Goal: Task Accomplishment & Management: Use online tool/utility

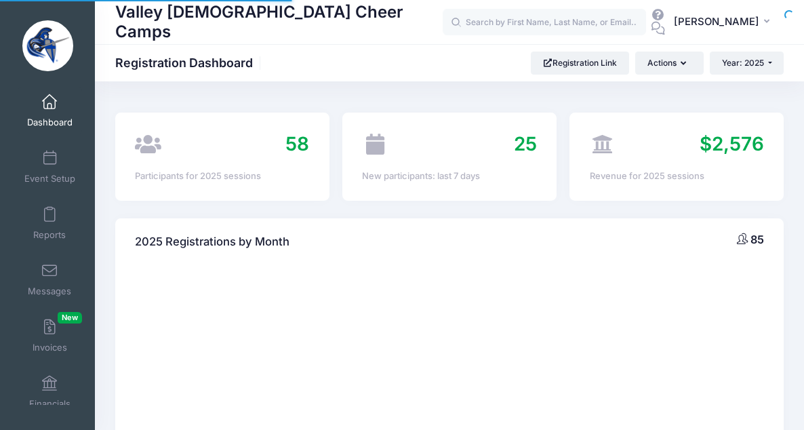
select select
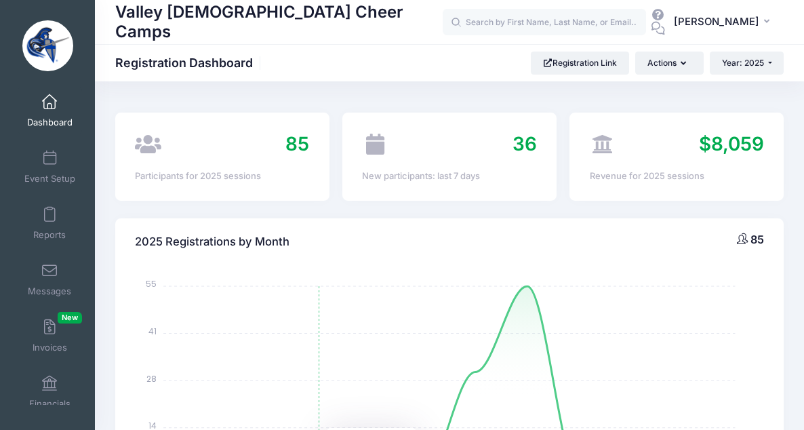
click at [293, 145] on span "85" at bounding box center [297, 143] width 24 height 23
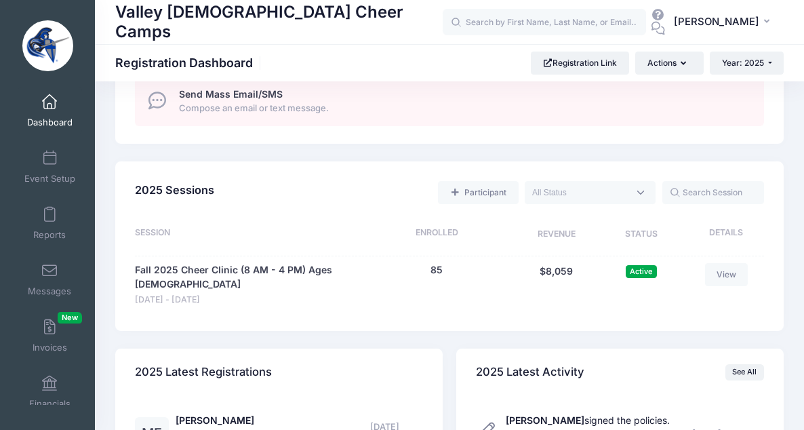
scroll to position [892, 0]
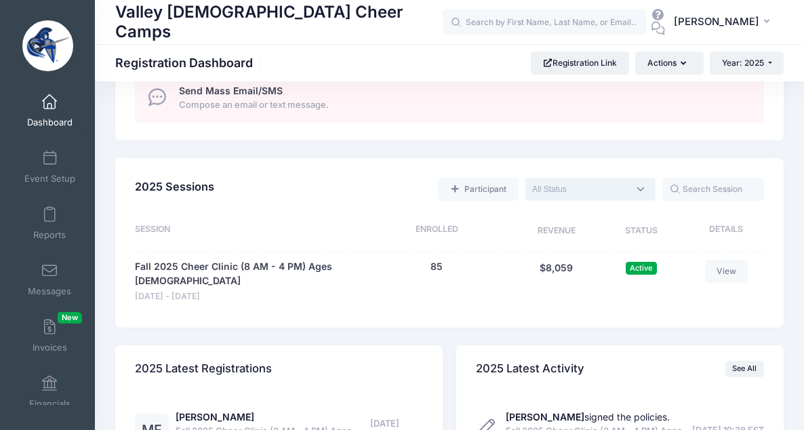
click at [641, 191] on span at bounding box center [590, 189] width 131 height 23
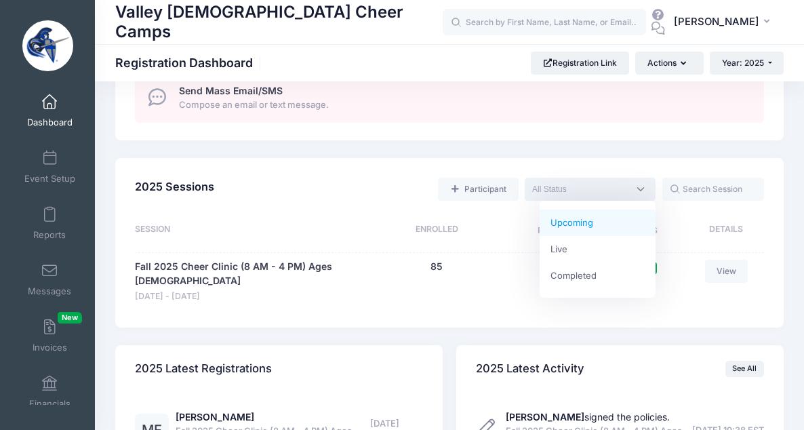
click at [641, 191] on span at bounding box center [590, 189] width 131 height 23
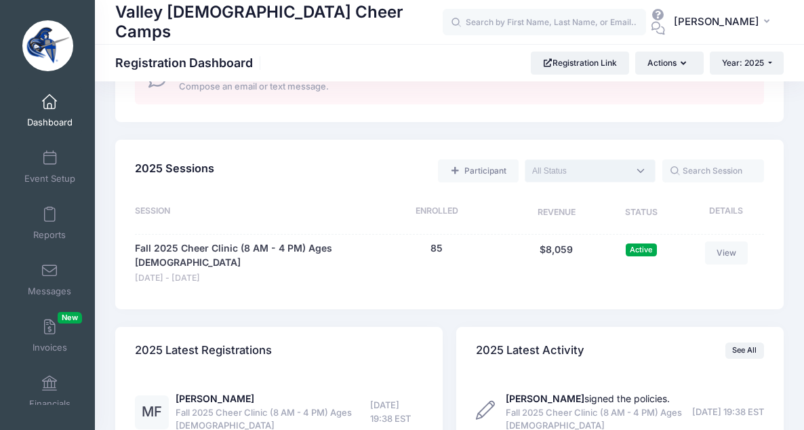
scroll to position [917, 0]
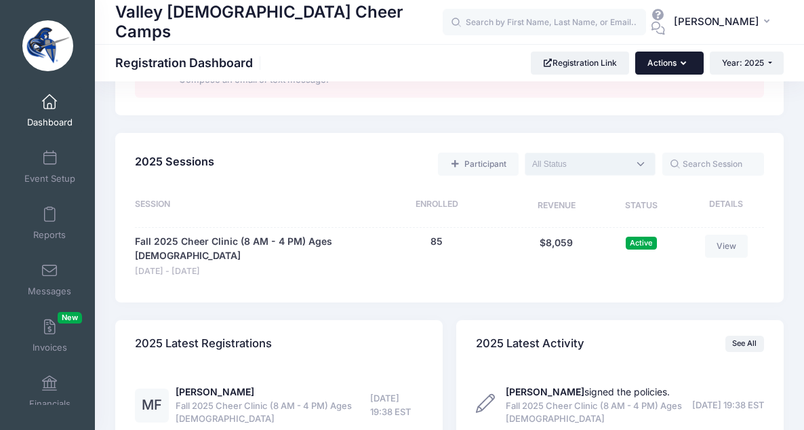
click at [686, 61] on button "Actions" at bounding box center [669, 63] width 68 height 23
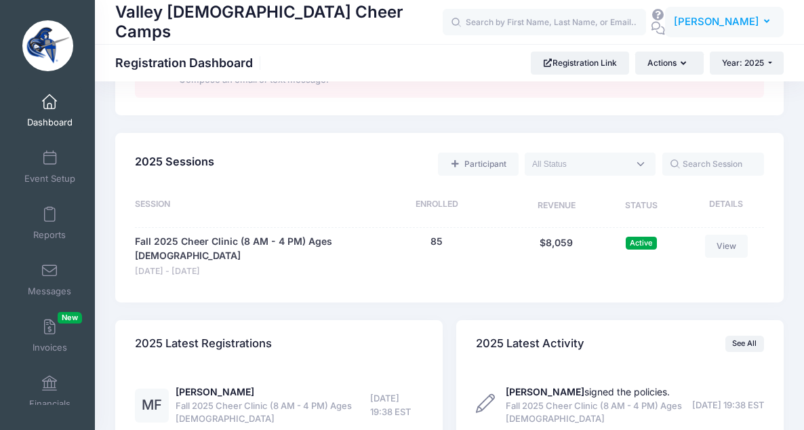
click at [762, 22] on button "MM Mikayla Marshall" at bounding box center [724, 22] width 119 height 31
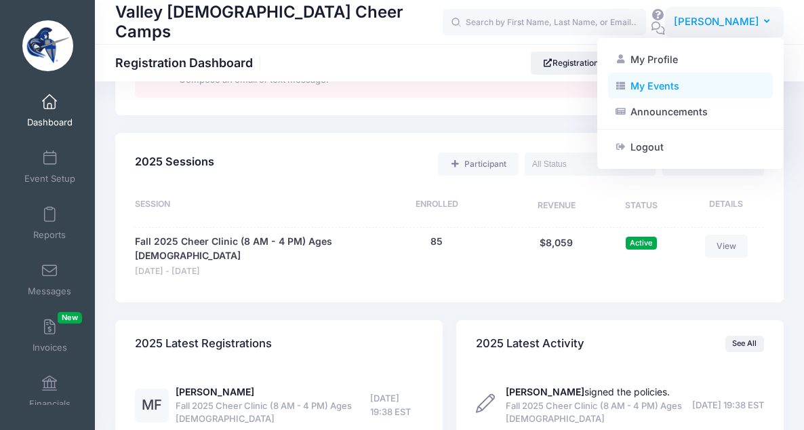
click at [640, 86] on link "My Events" at bounding box center [690, 86] width 165 height 26
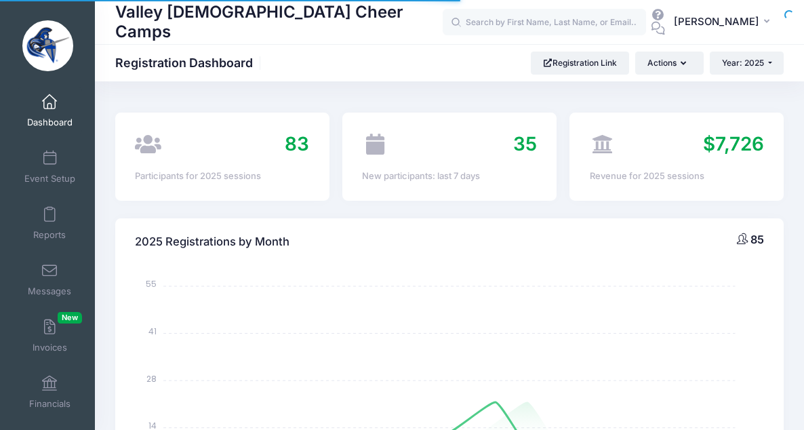
select select
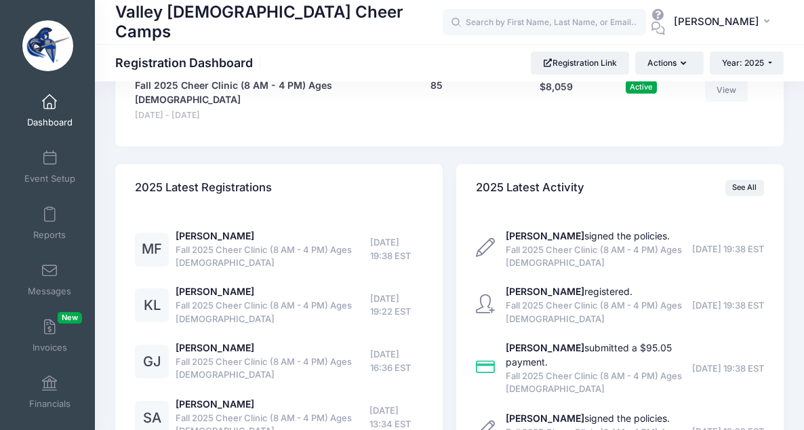
scroll to position [1040, 0]
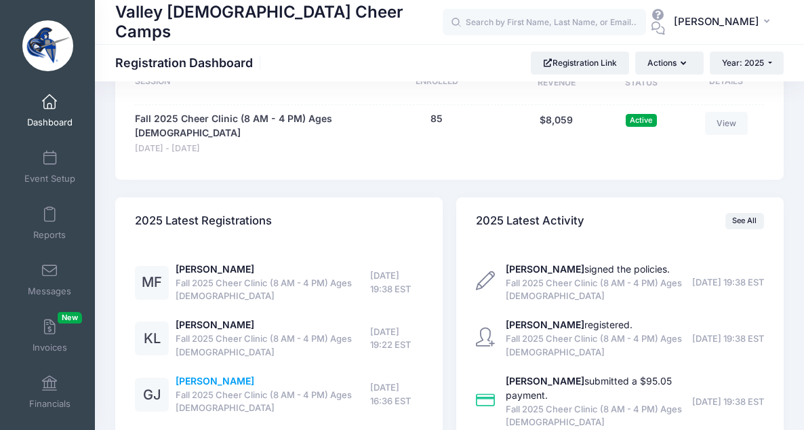
click at [191, 375] on link "Gloria Jaeger" at bounding box center [215, 381] width 79 height 12
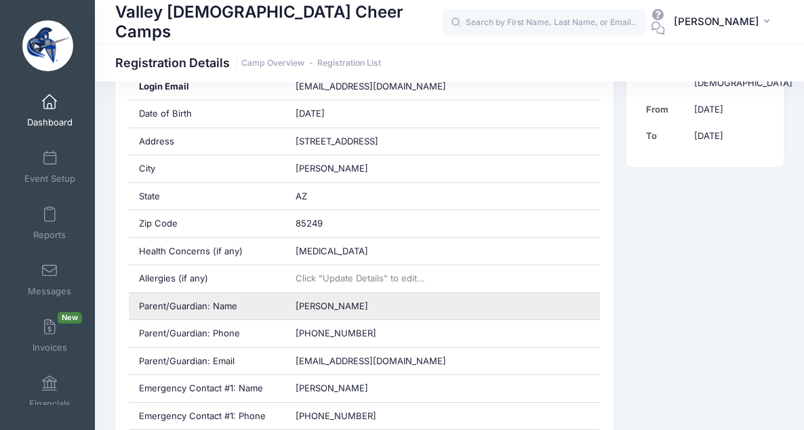
scroll to position [405, 0]
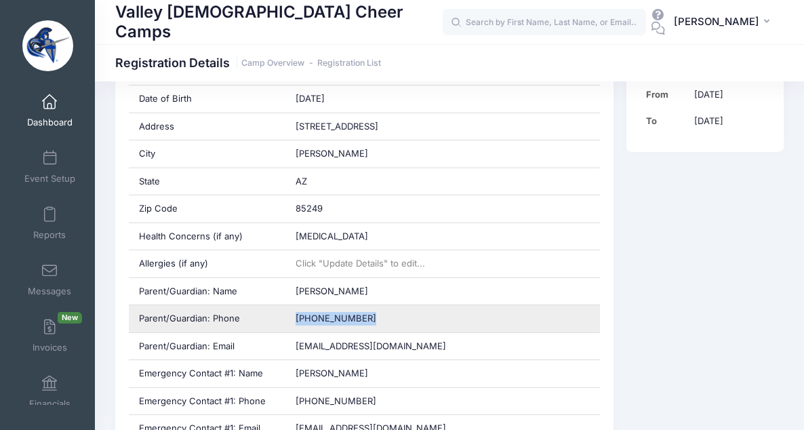
drag, startPoint x: 295, startPoint y: 320, endPoint x: 367, endPoint y: 324, distance: 72.0
click at [367, 324] on div "(480) 262-9919" at bounding box center [442, 318] width 315 height 27
copy span "(480) 262-9919"
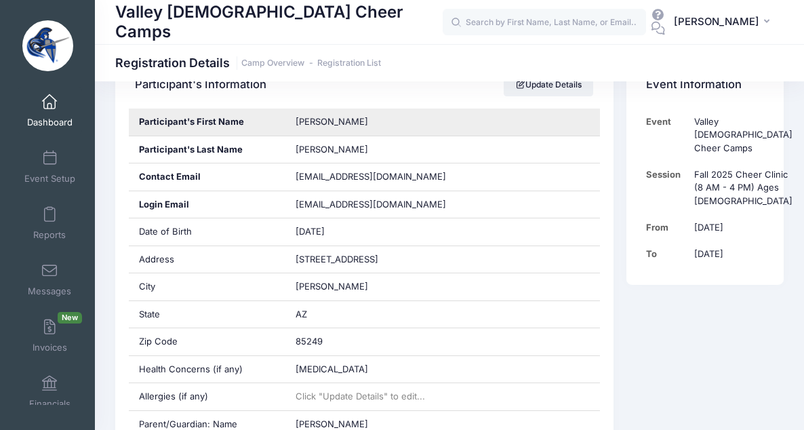
scroll to position [273, 0]
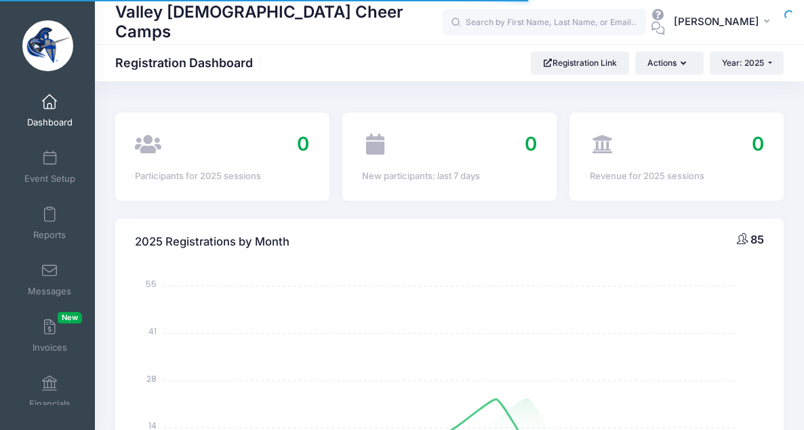
select select
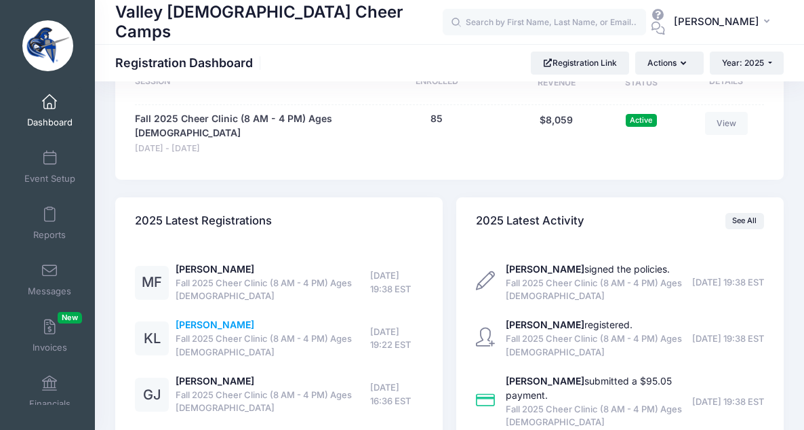
click at [193, 319] on link "[PERSON_NAME]" at bounding box center [215, 325] width 79 height 12
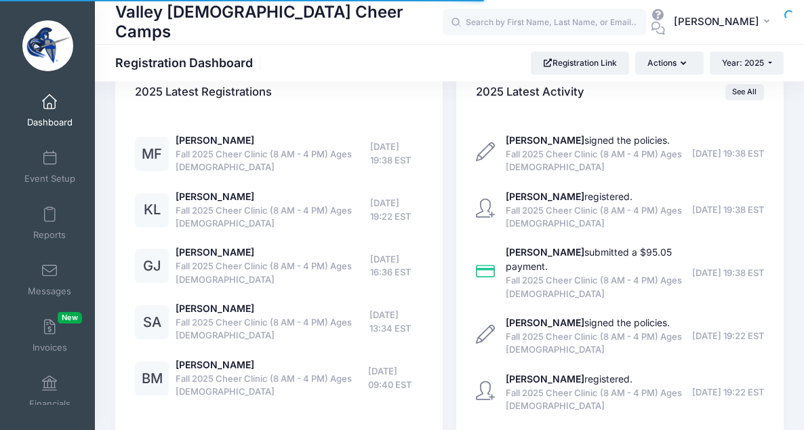
scroll to position [1040, 0]
select select
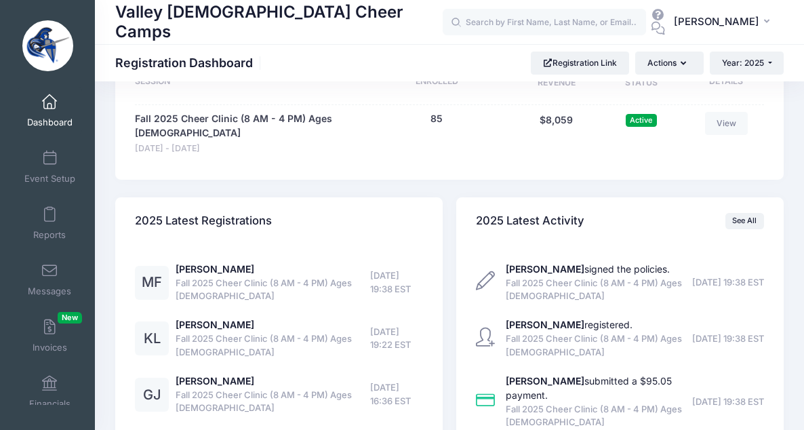
scroll to position [1071, 0]
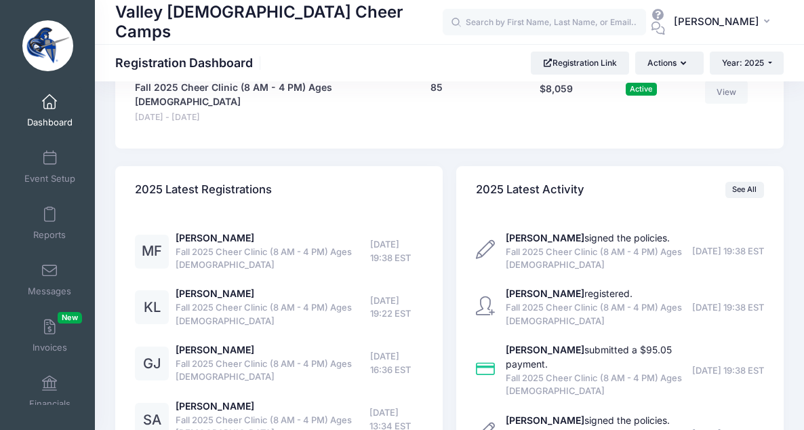
click at [155, 237] on div "MF" at bounding box center [152, 252] width 34 height 34
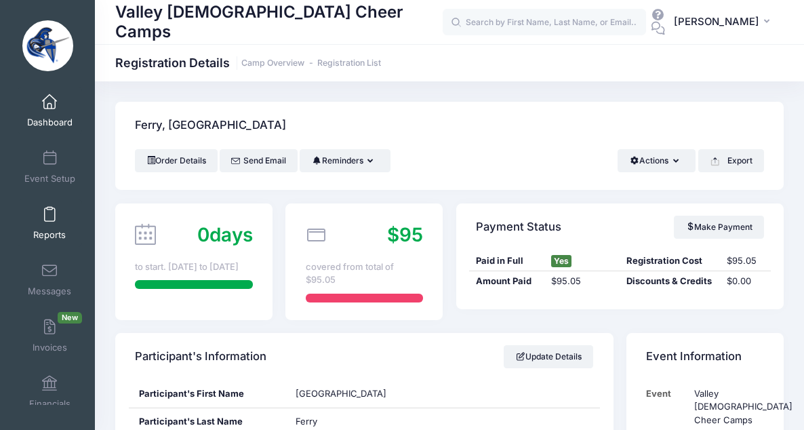
click at [50, 222] on span at bounding box center [50, 214] width 0 height 15
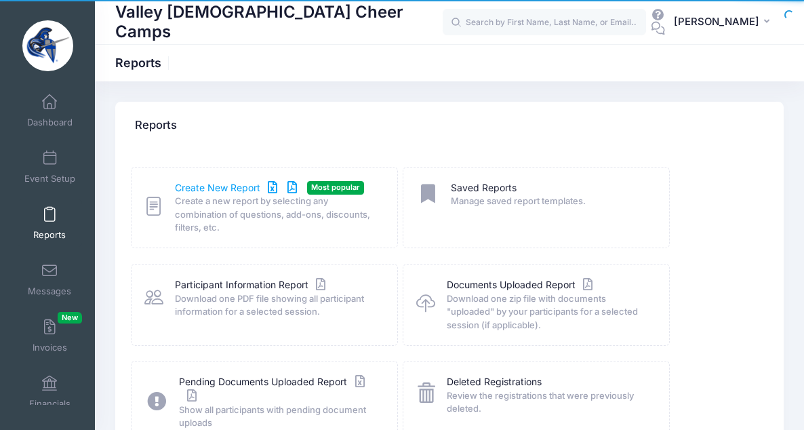
click at [274, 184] on icon at bounding box center [272, 187] width 16 height 9
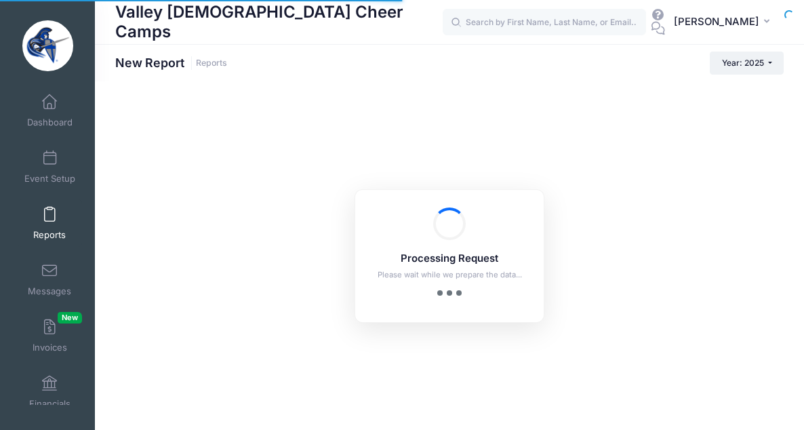
checkbox input "true"
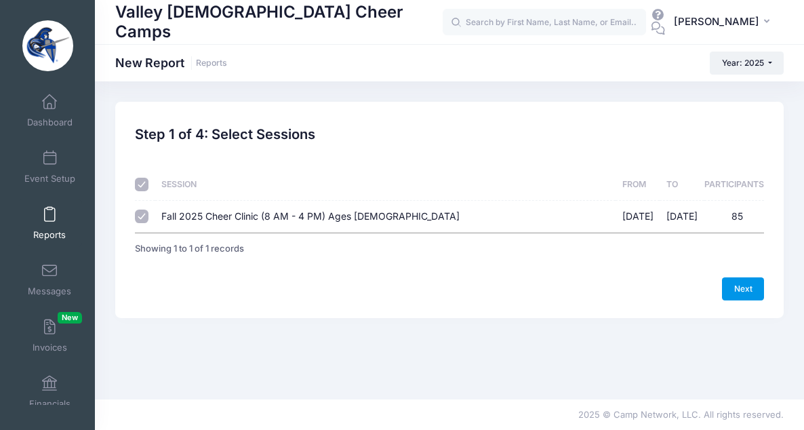
click at [736, 289] on link "Next" at bounding box center [743, 288] width 42 height 23
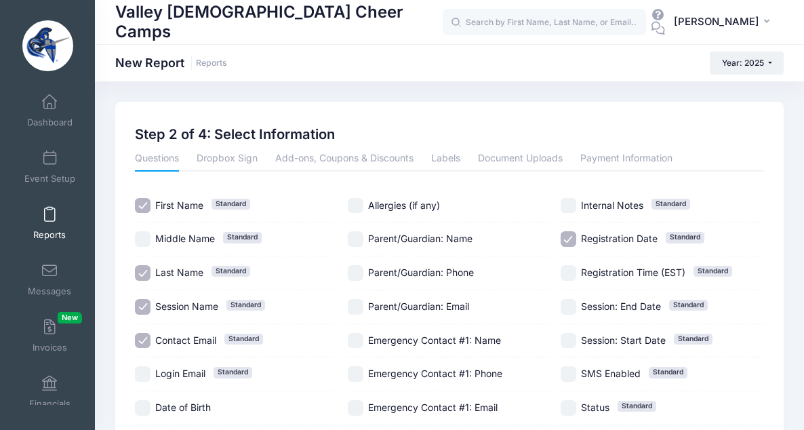
scroll to position [14, 0]
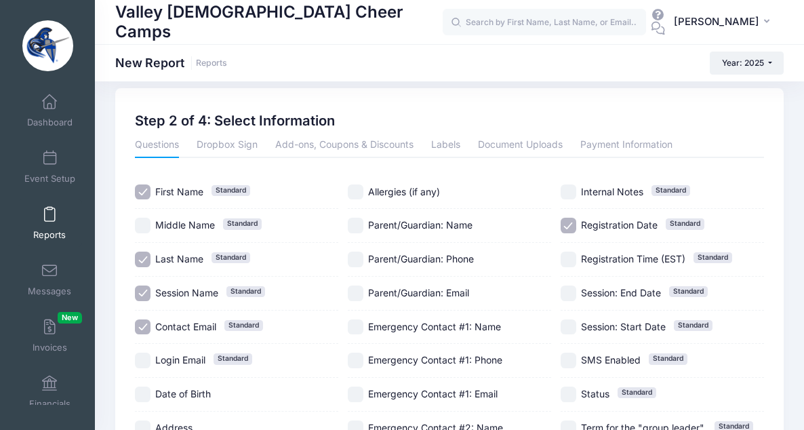
click at [144, 292] on input "Session Name Standard" at bounding box center [143, 293] width 16 height 16
checkbox input "false"
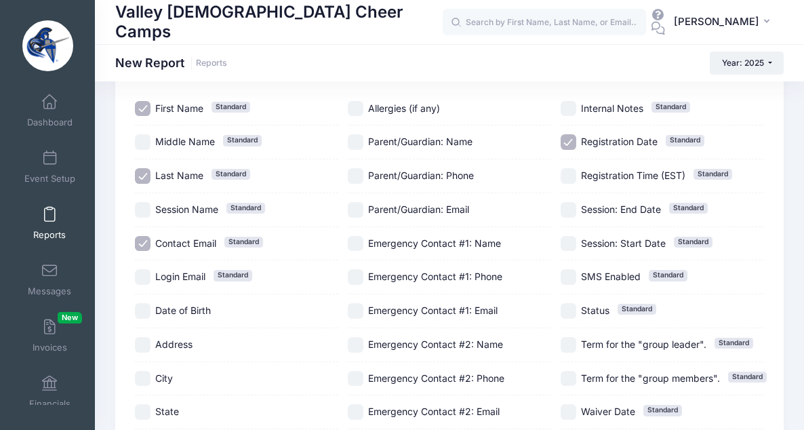
scroll to position [61, 0]
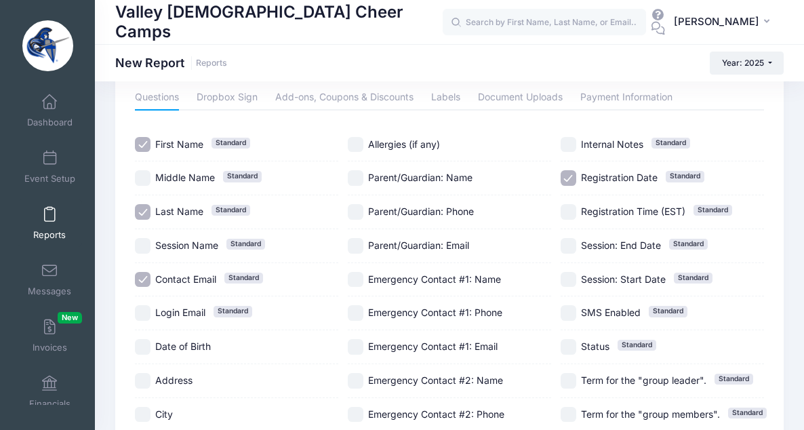
click at [358, 144] on input "Allergies (if any)" at bounding box center [356, 145] width 16 height 16
checkbox input "true"
click at [356, 178] on input "Parent/Guardian: Name" at bounding box center [356, 178] width 16 height 16
checkbox input "true"
click at [355, 282] on input "Emergency Contact #1: Name" at bounding box center [356, 280] width 16 height 16
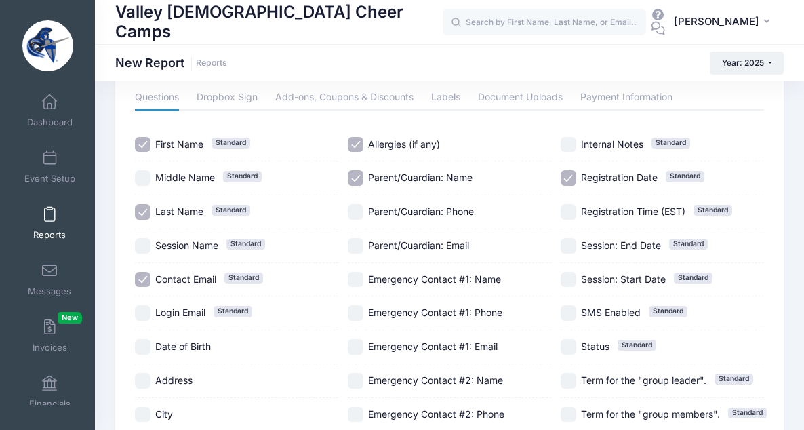
checkbox input "true"
click at [357, 309] on input "Emergency Contact #1: Phone" at bounding box center [356, 313] width 16 height 16
checkbox input "true"
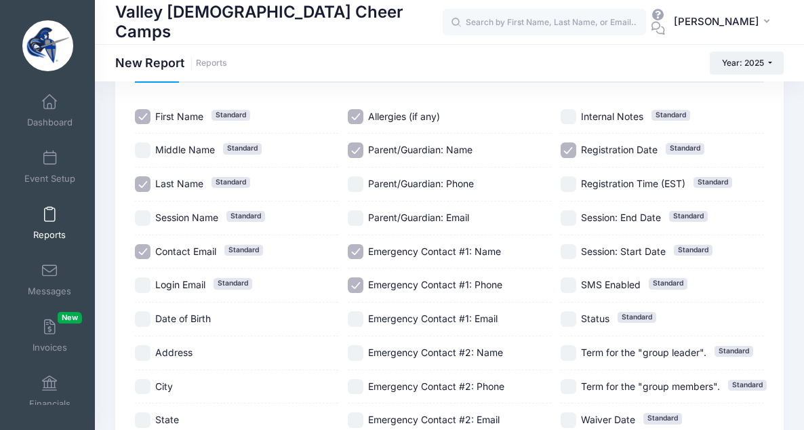
click at [357, 353] on input "Emergency Contact #2: Name" at bounding box center [356, 353] width 16 height 16
checkbox input "true"
click at [357, 388] on input "Emergency Contact #2: Phone" at bounding box center [356, 387] width 16 height 16
checkbox input "true"
click at [569, 146] on input "Registration Date Standard" at bounding box center [569, 150] width 16 height 16
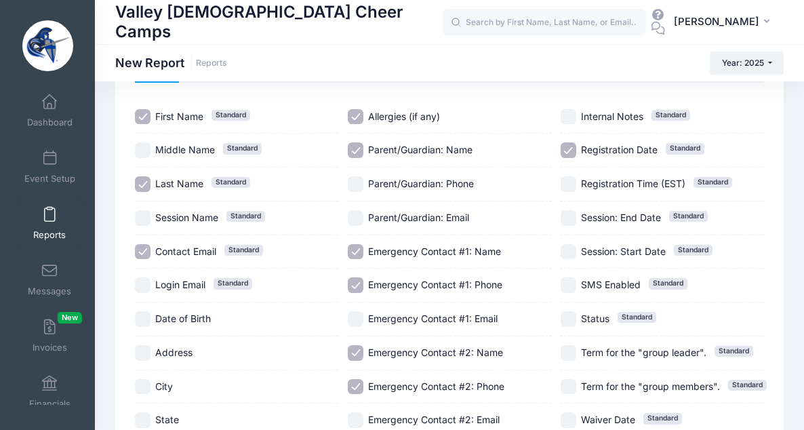
checkbox input "false"
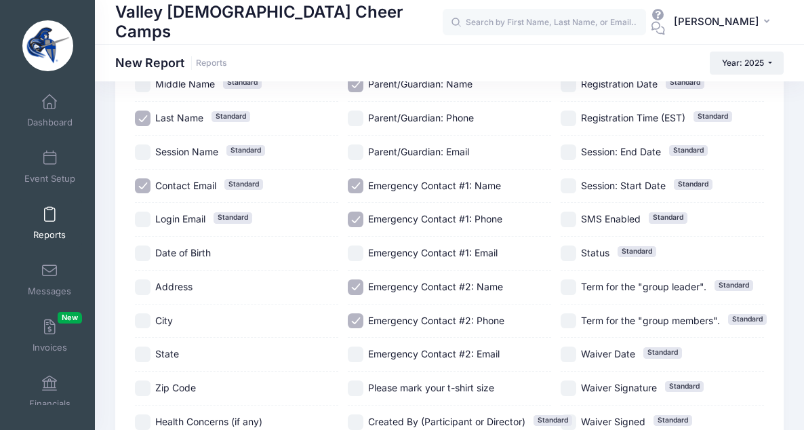
scroll to position [151, 0]
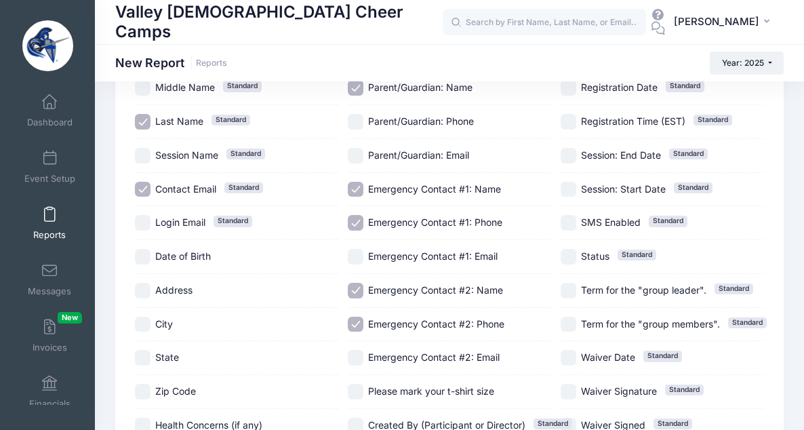
click at [357, 119] on input "Parent/Guardian: Phone" at bounding box center [356, 122] width 16 height 16
checkbox input "true"
click at [361, 164] on div "Parent/Guardian: Email" at bounding box center [449, 156] width 203 height 34
checkbox input "true"
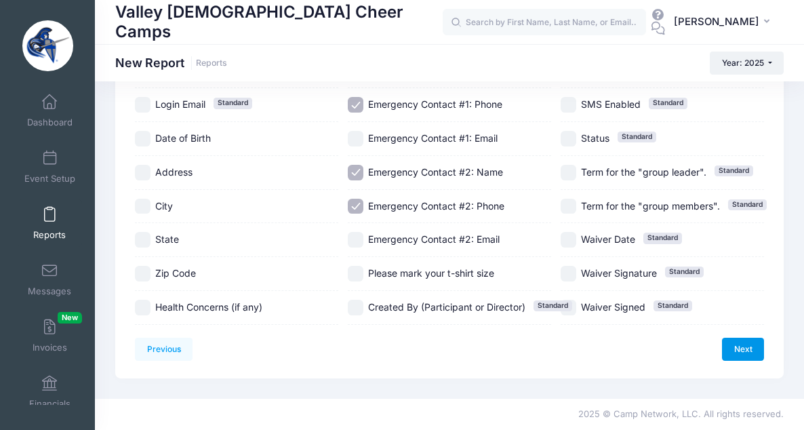
click at [745, 346] on link "Next" at bounding box center [743, 349] width 42 height 23
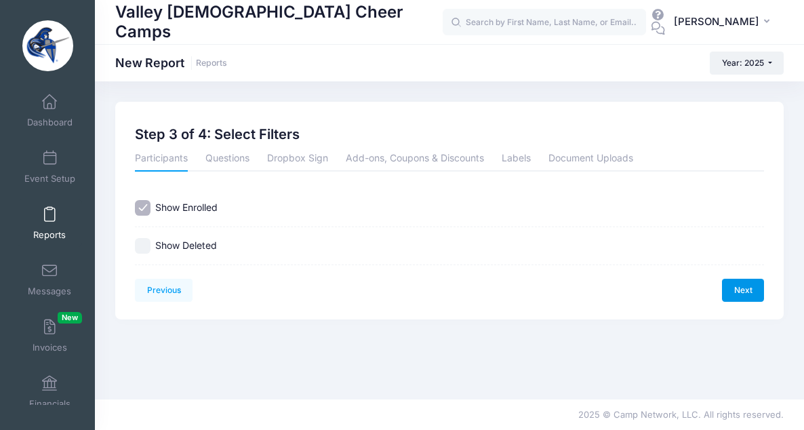
scroll to position [0, 0]
click at [740, 294] on link "Next" at bounding box center [743, 290] width 42 height 23
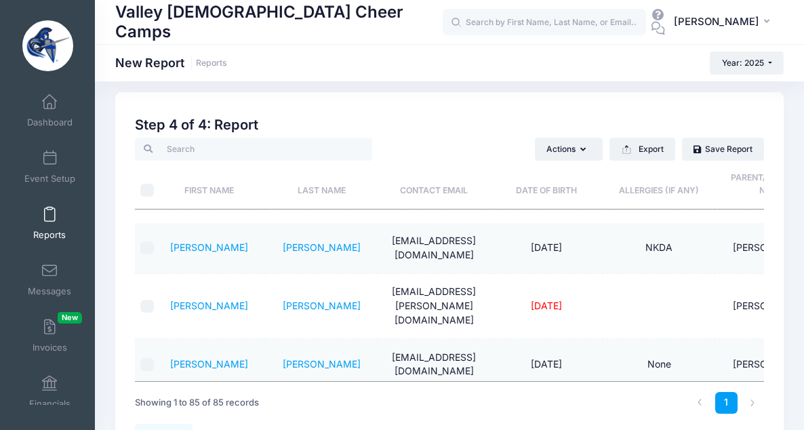
scroll to position [10, 0]
click at [650, 148] on button "Export" at bounding box center [643, 148] width 66 height 23
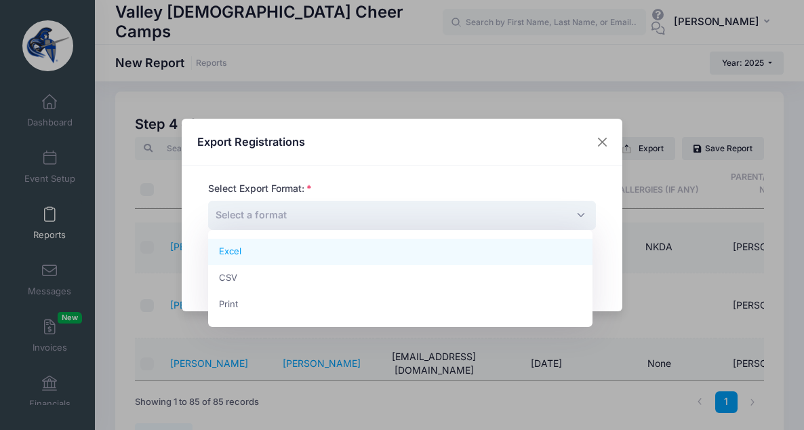
click at [382, 207] on span "Select a format" at bounding box center [402, 215] width 388 height 29
select select "excel"
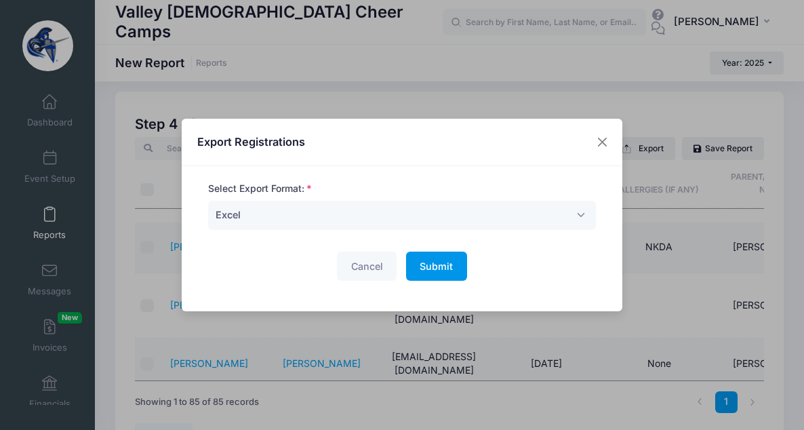
click at [437, 267] on span "Submit" at bounding box center [436, 266] width 33 height 12
